Goal: Transaction & Acquisition: Subscribe to service/newsletter

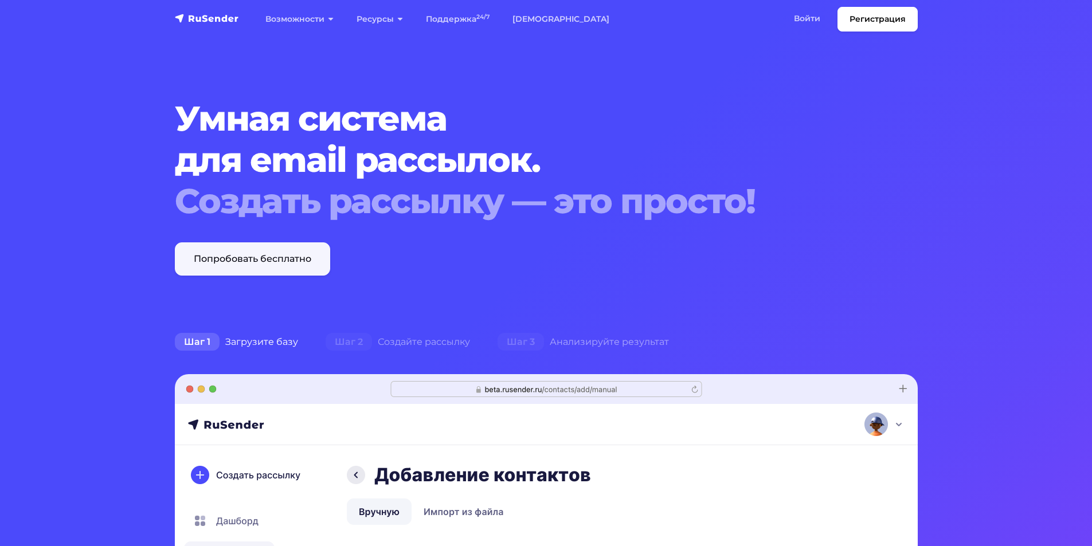
click at [287, 259] on link "Попробовать бесплатно" at bounding box center [252, 258] width 155 height 33
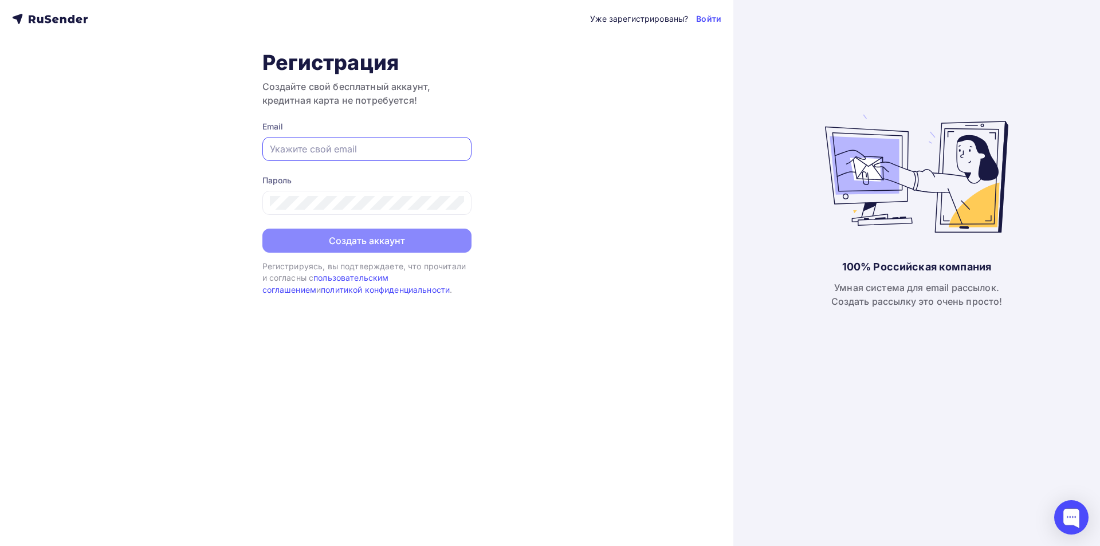
click at [315, 144] on input "text" at bounding box center [367, 149] width 194 height 14
type input "Office.taus@gmail.com"
click at [226, 209] on div "Уже зарегистрированы? Войти Регистрация Создайте свой бесплатный аккаунт, креди…" at bounding box center [367, 273] width 734 height 546
click at [226, 190] on div "Уже зарегистрированы? Войти Регистрация Создайте свой бесплатный аккаунт, креди…" at bounding box center [367, 273] width 734 height 546
click at [264, 202] on div at bounding box center [366, 203] width 209 height 24
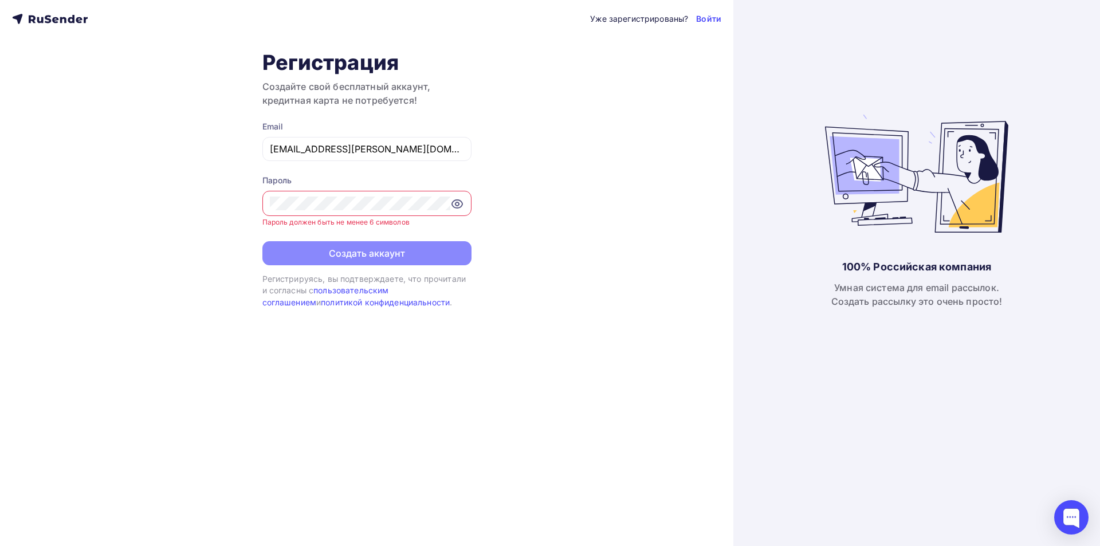
click at [458, 205] on icon at bounding box center [456, 203] width 3 height 3
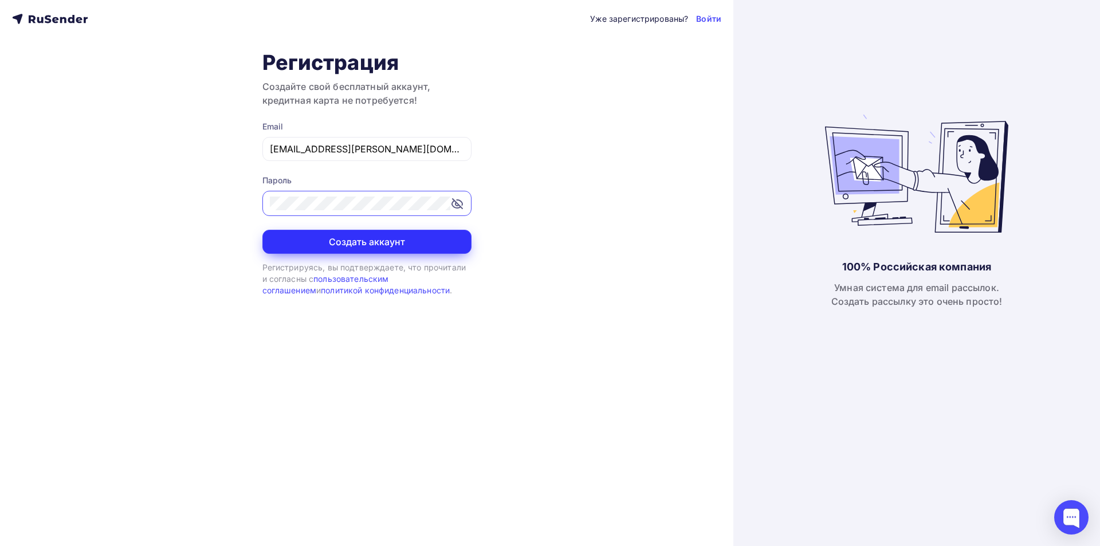
click at [370, 241] on button "Создать аккаунт" at bounding box center [366, 242] width 209 height 24
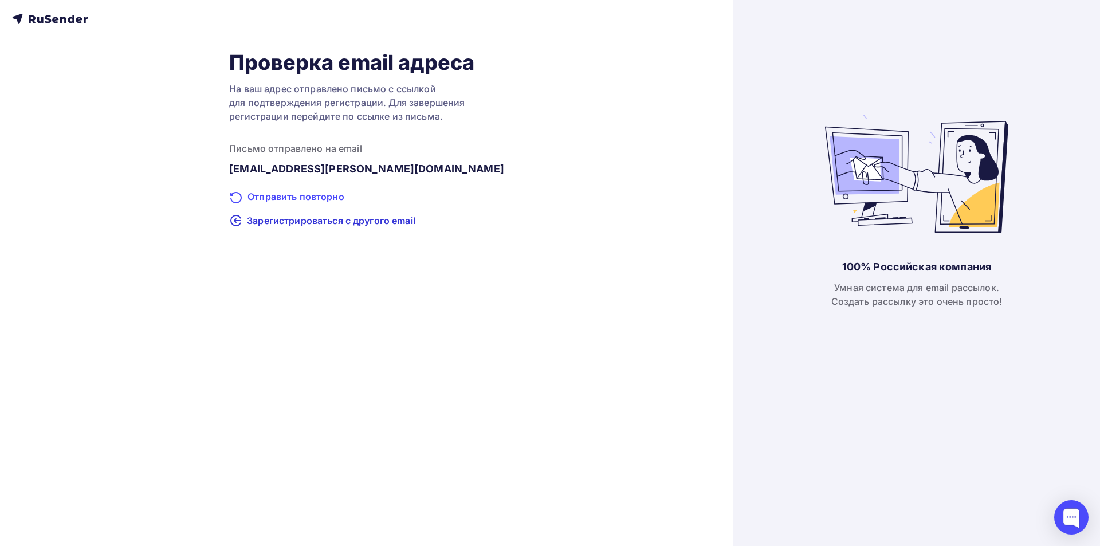
click at [331, 195] on div "Отправить повторно" at bounding box center [366, 197] width 275 height 15
